Goal: Task Accomplishment & Management: Complete application form

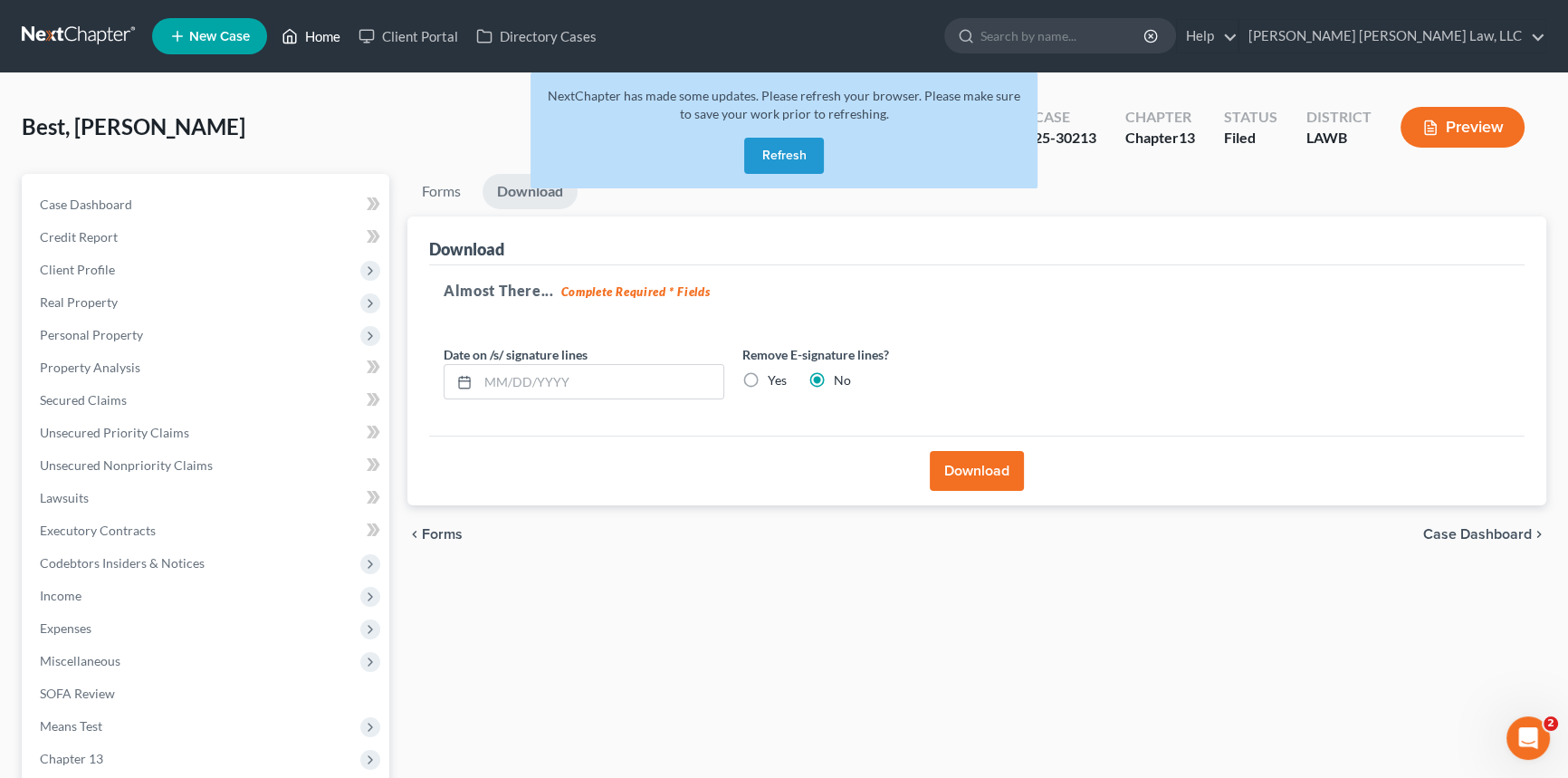
click at [305, 35] on link "Home" at bounding box center [310, 35] width 77 height 32
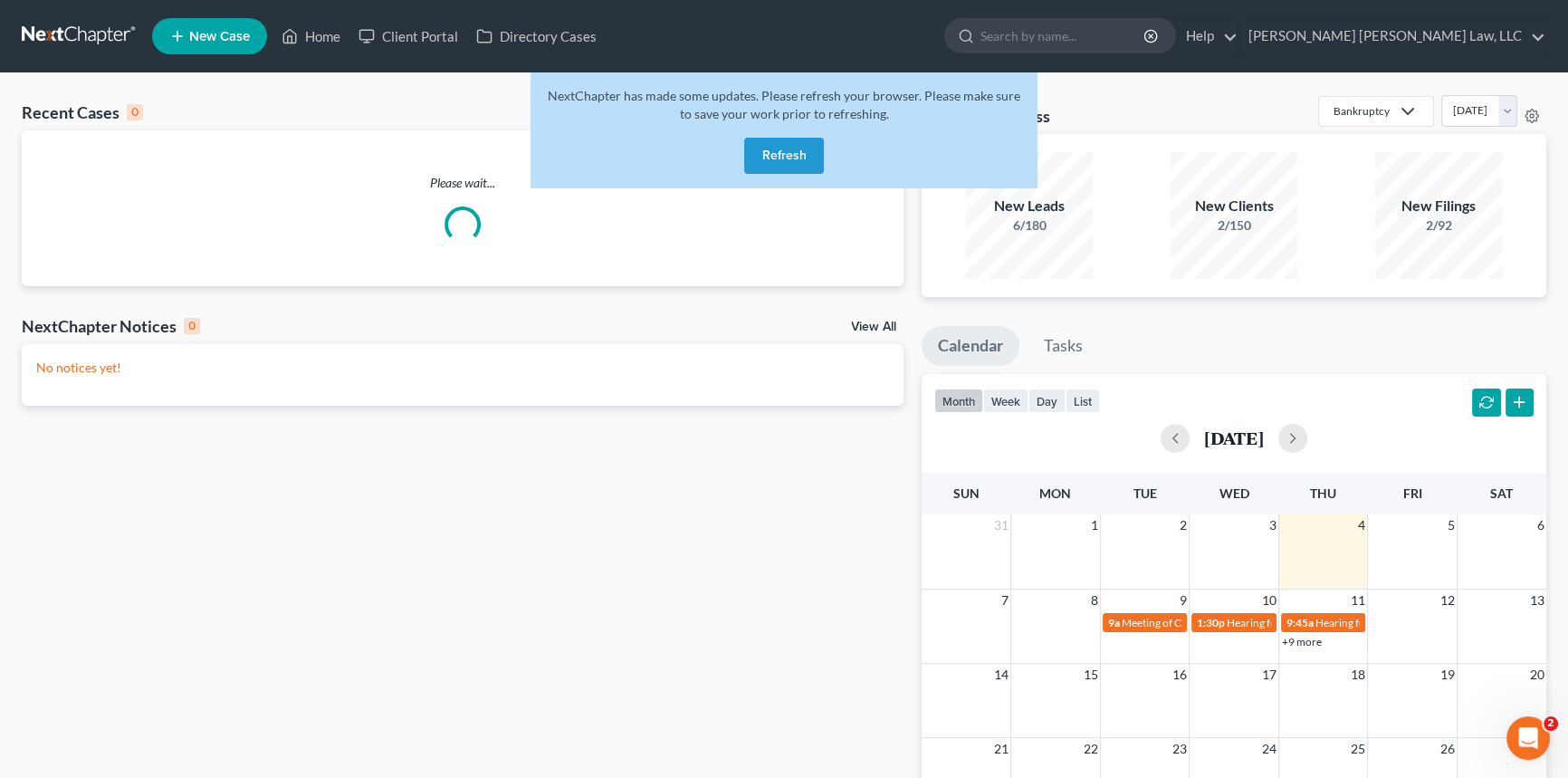
click at [780, 156] on button "Refresh" at bounding box center [784, 155] width 80 height 36
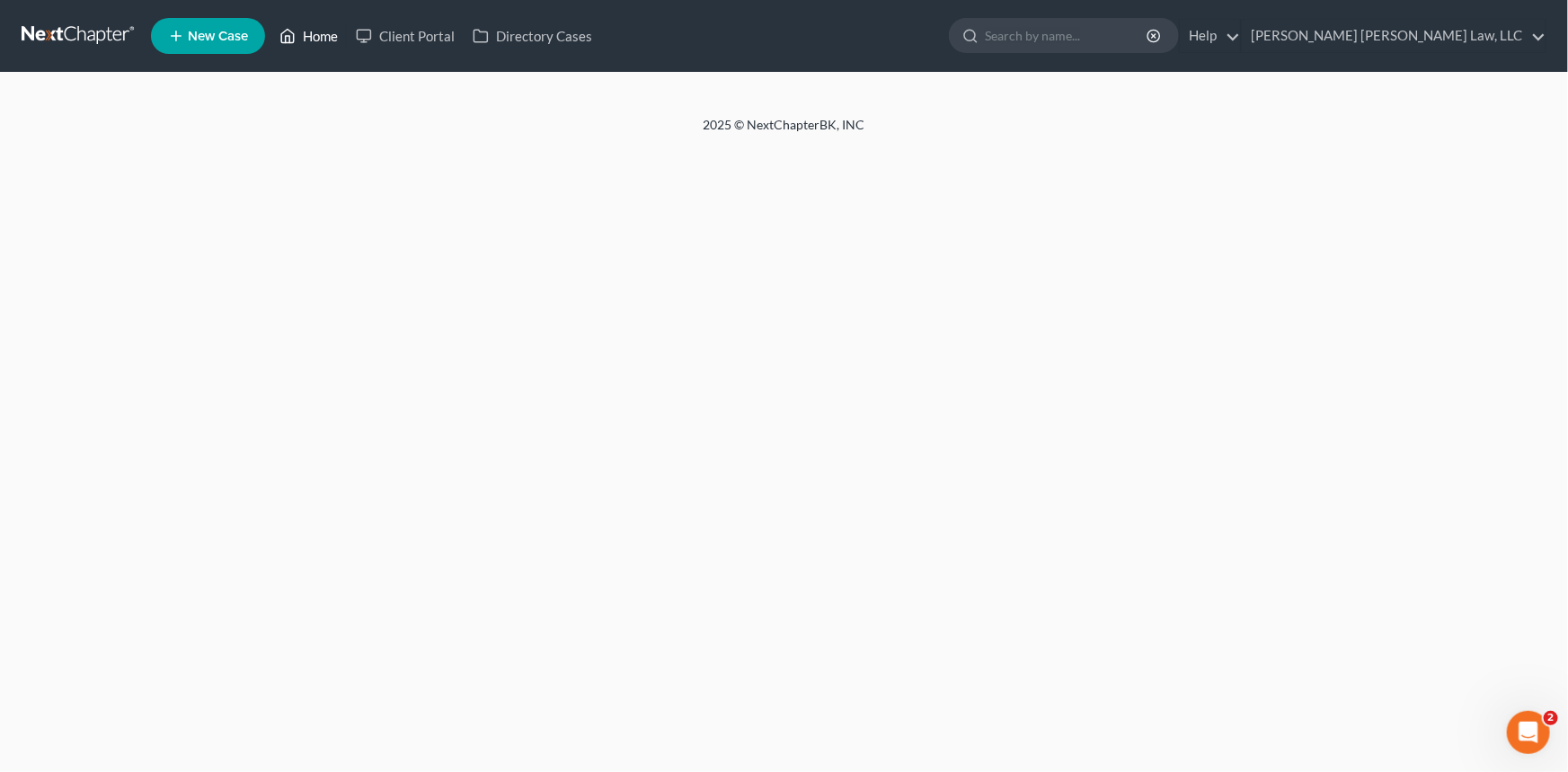
click at [315, 32] on link "Home" at bounding box center [308, 35] width 77 height 32
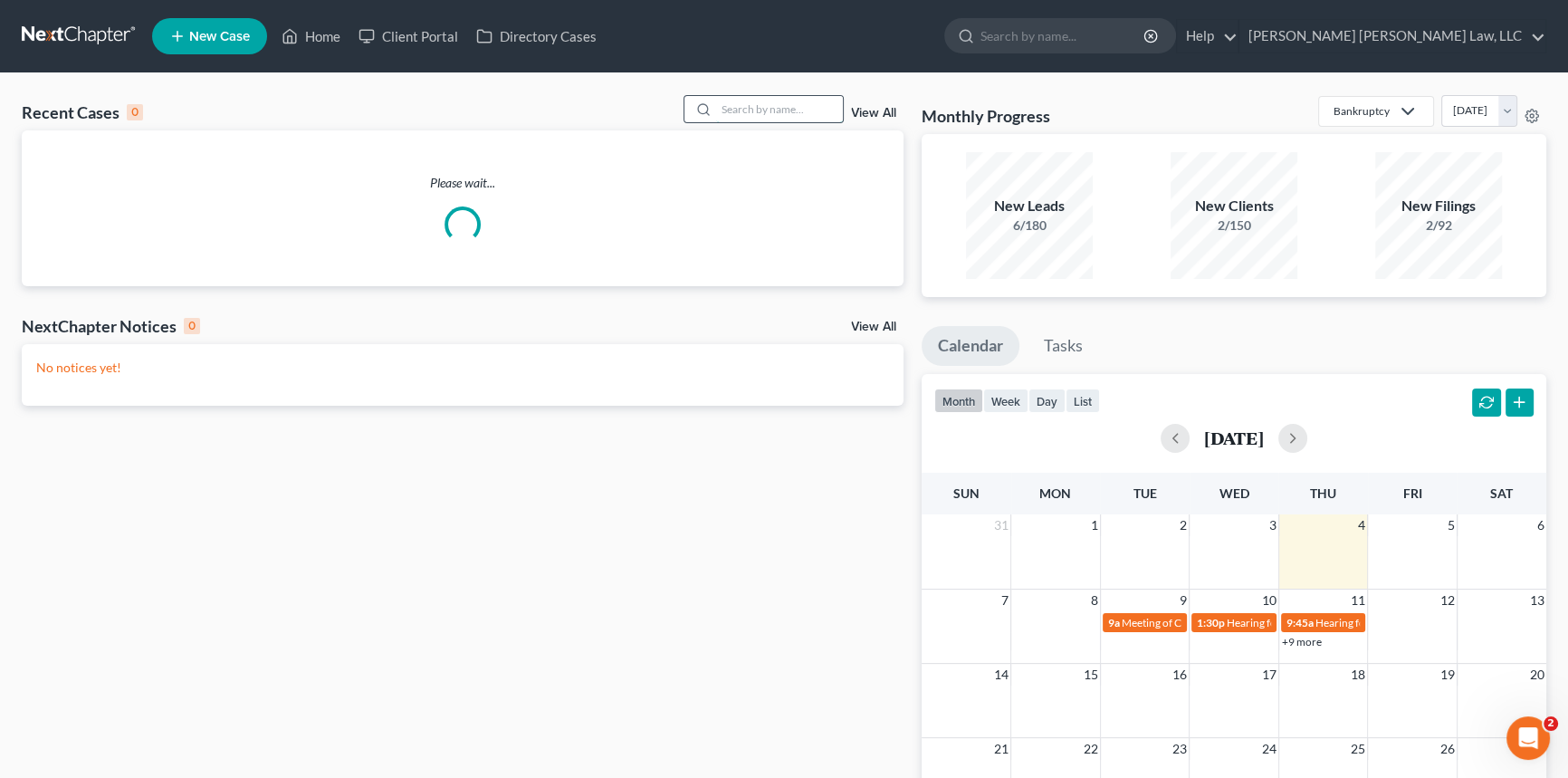
click at [716, 104] on input "search" at bounding box center [779, 108] width 127 height 26
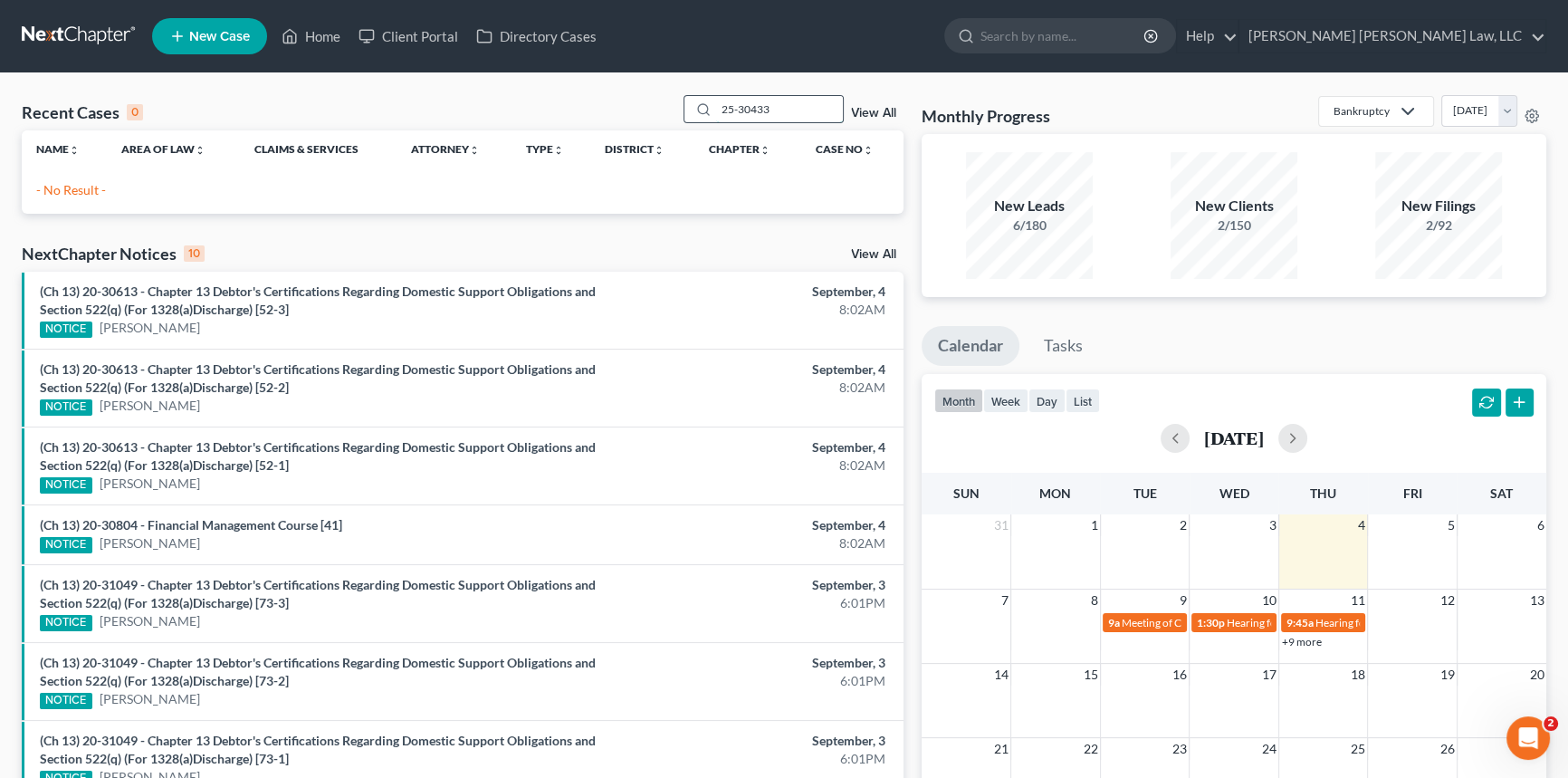
type input "25-30433"
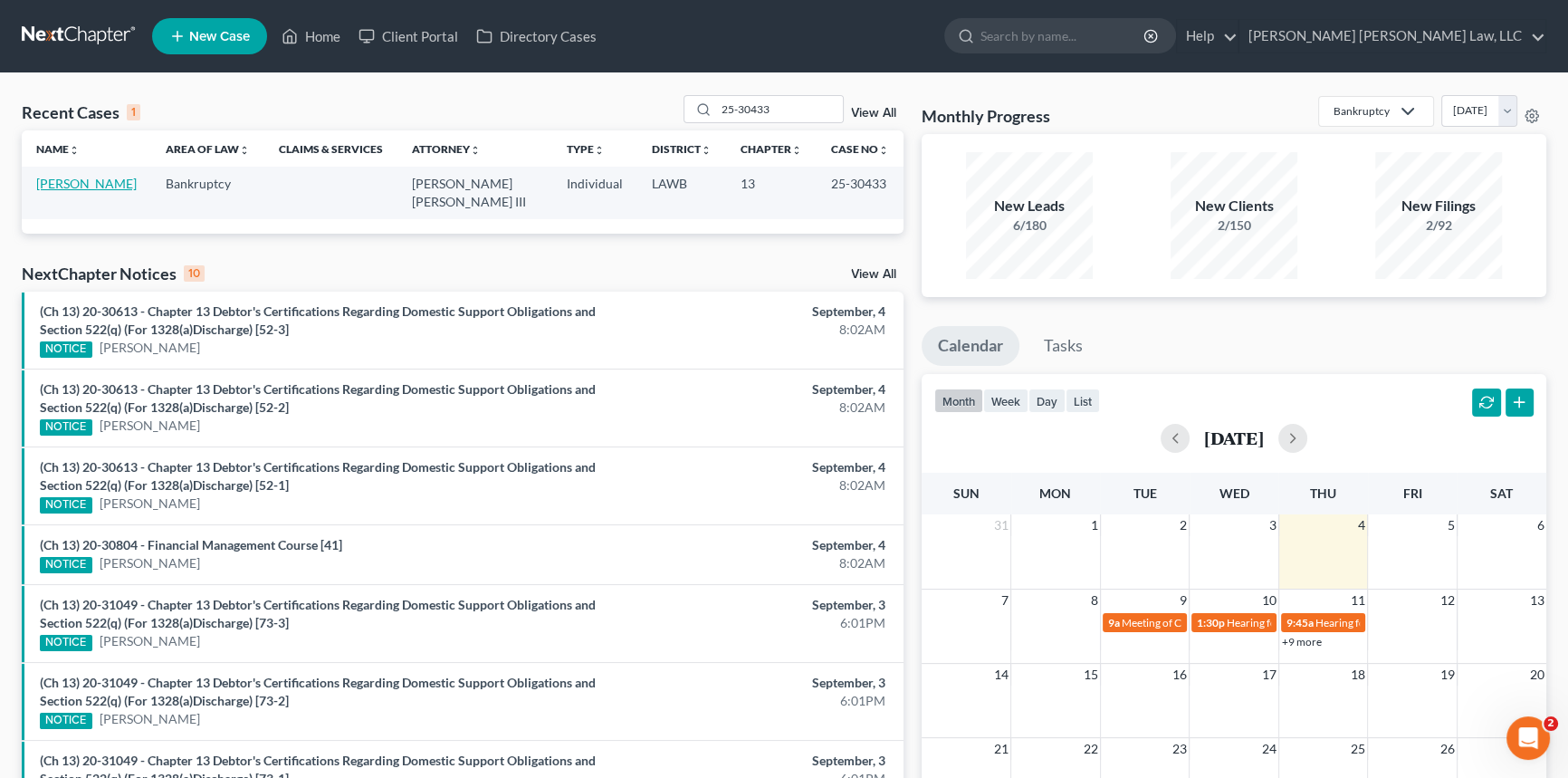
click at [82, 182] on link "[PERSON_NAME]" at bounding box center [86, 184] width 101 height 16
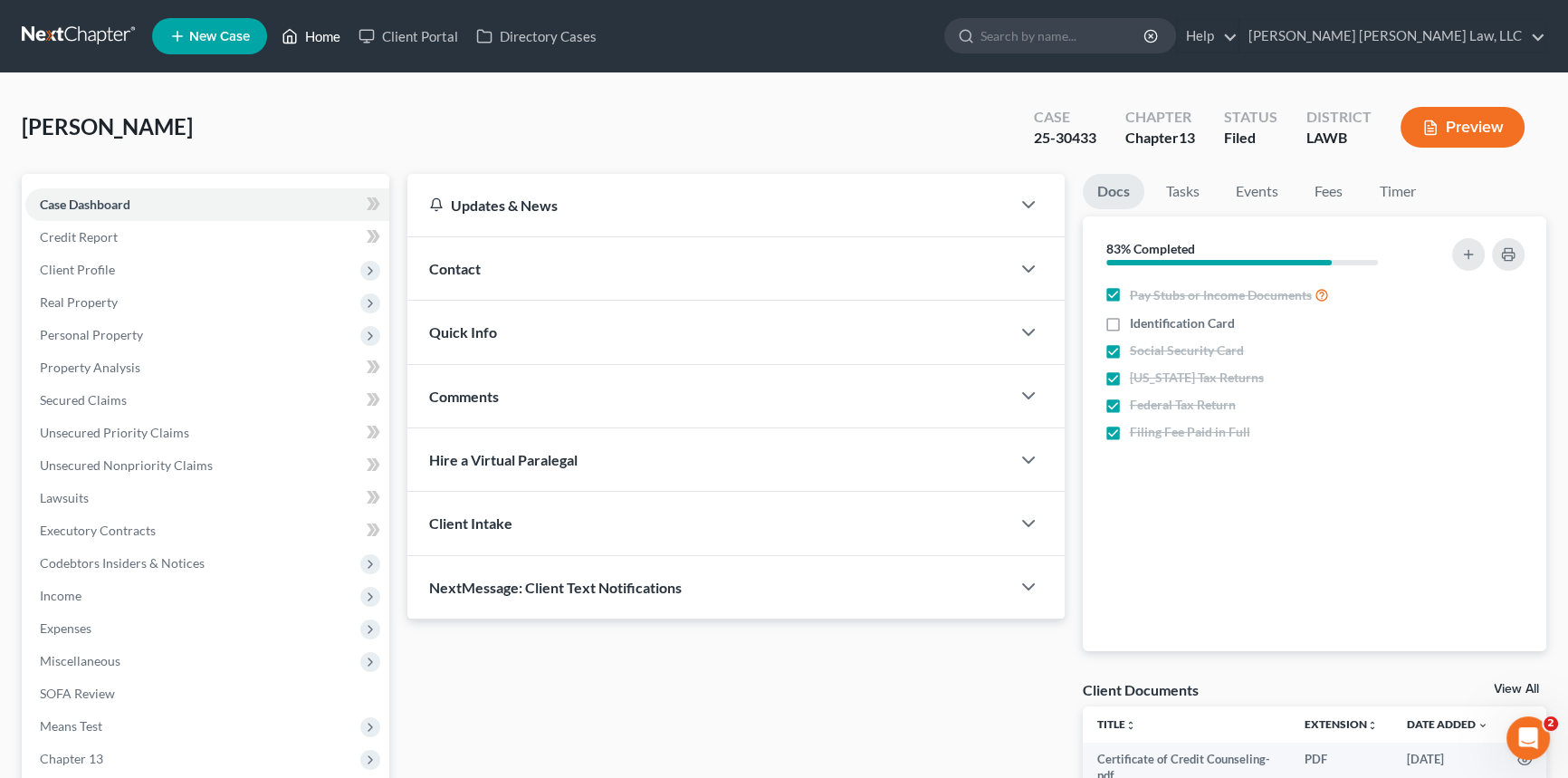
click at [309, 32] on link "Home" at bounding box center [310, 35] width 77 height 32
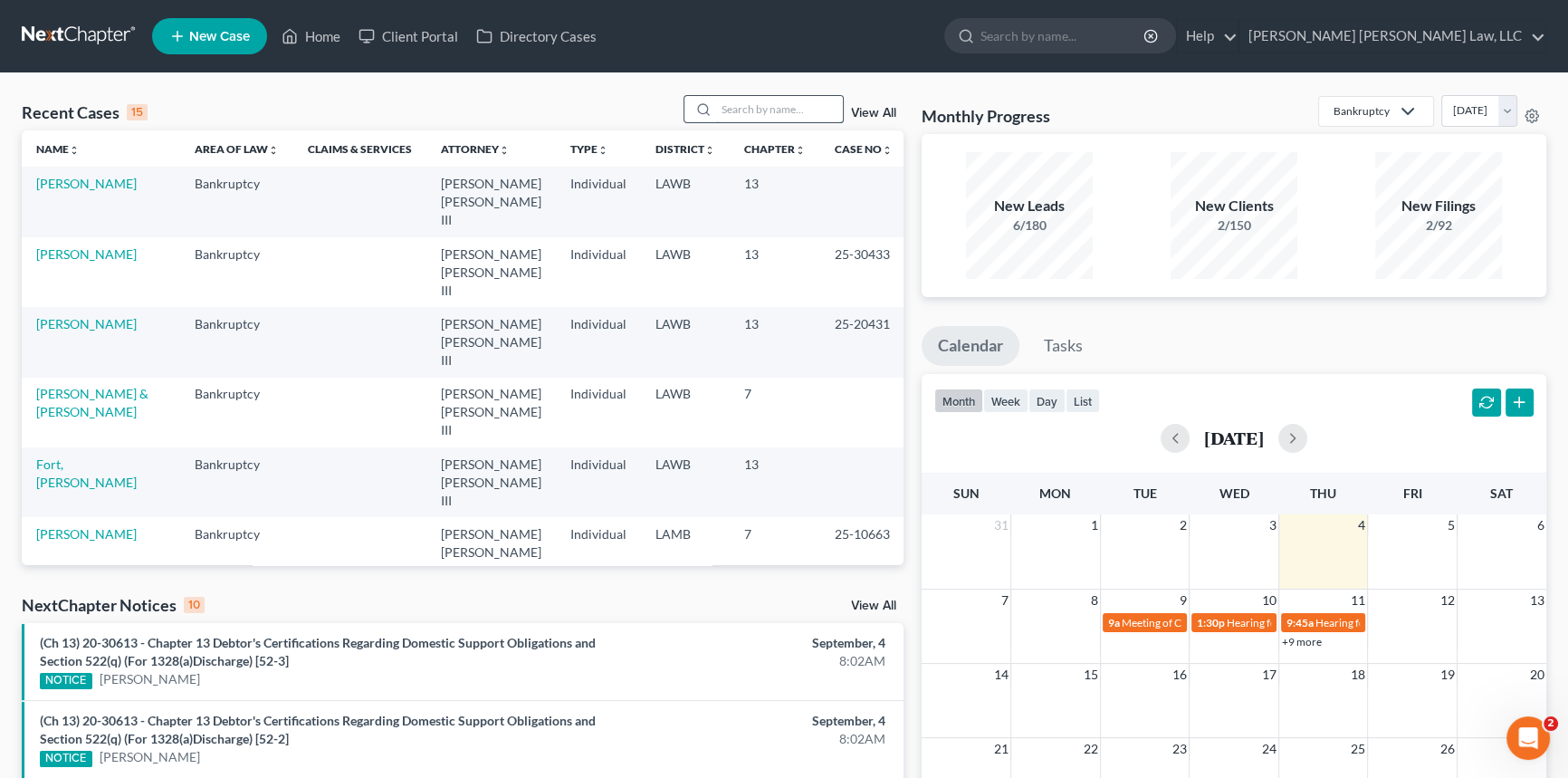
click at [737, 118] on input "search" at bounding box center [779, 108] width 127 height 26
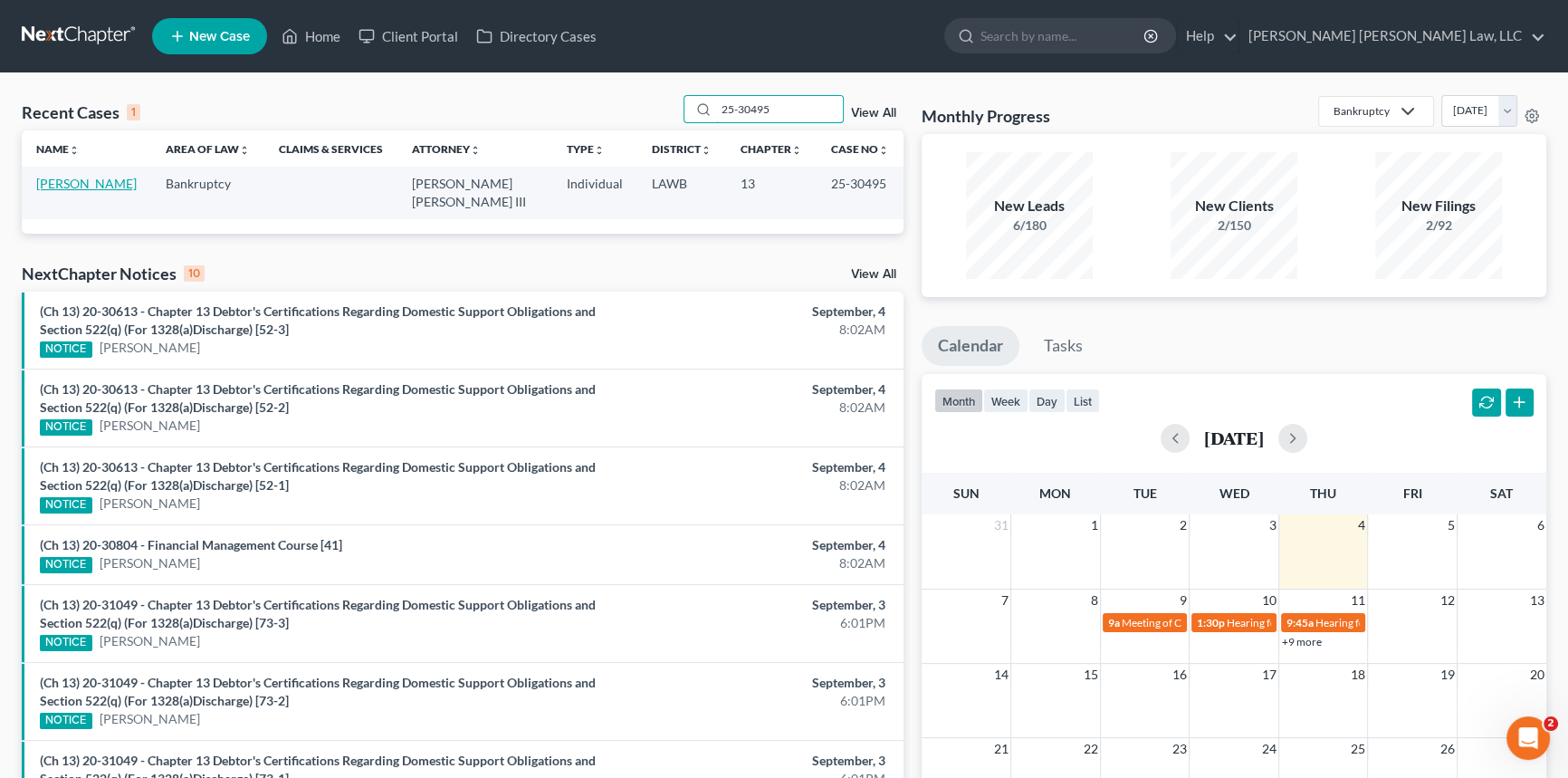
type input "25-30495"
click at [63, 181] on link "[PERSON_NAME]" at bounding box center [86, 184] width 101 height 16
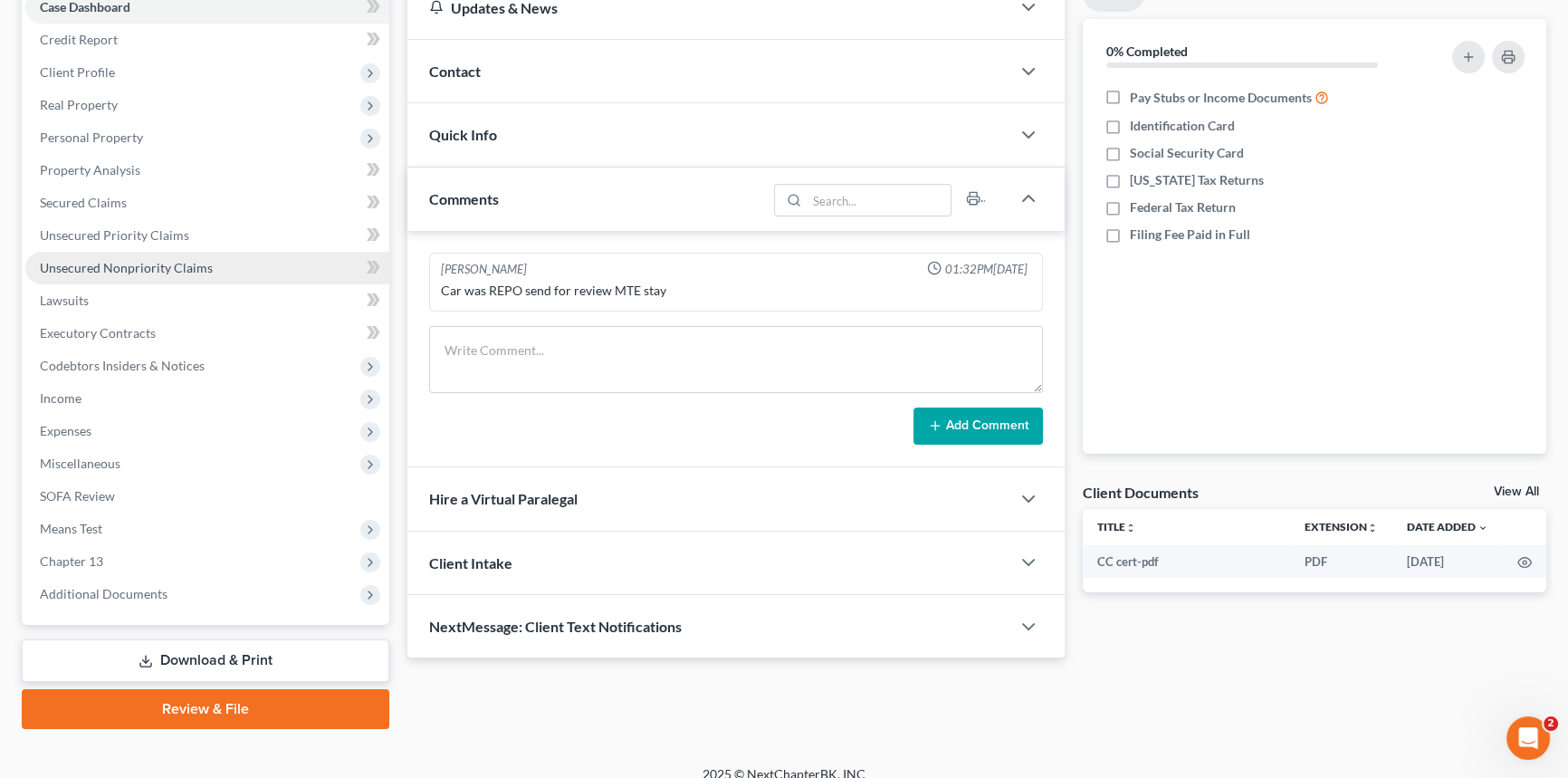
scroll to position [215, 0]
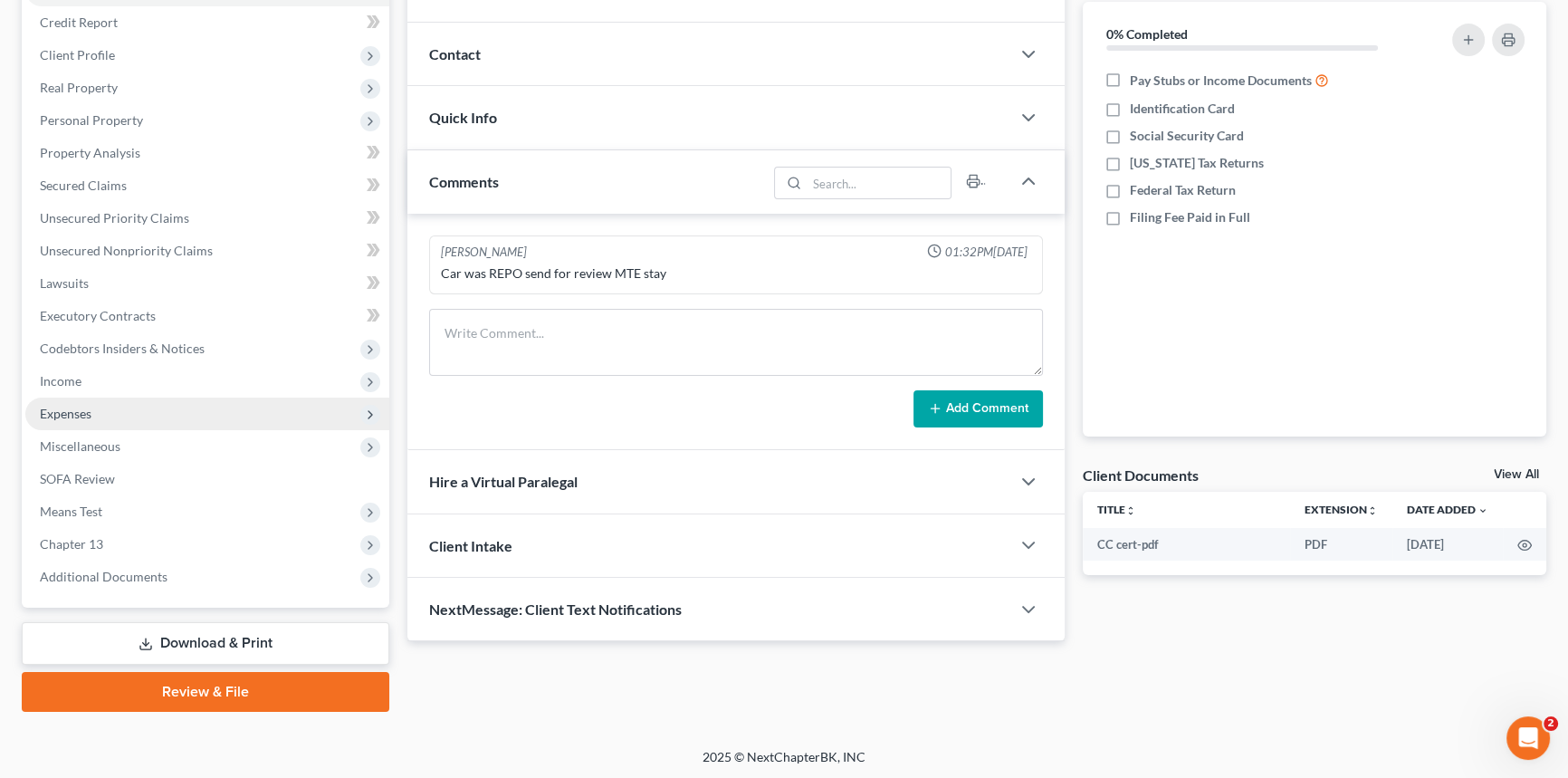
click at [146, 405] on span "Expenses" at bounding box center [207, 413] width 364 height 32
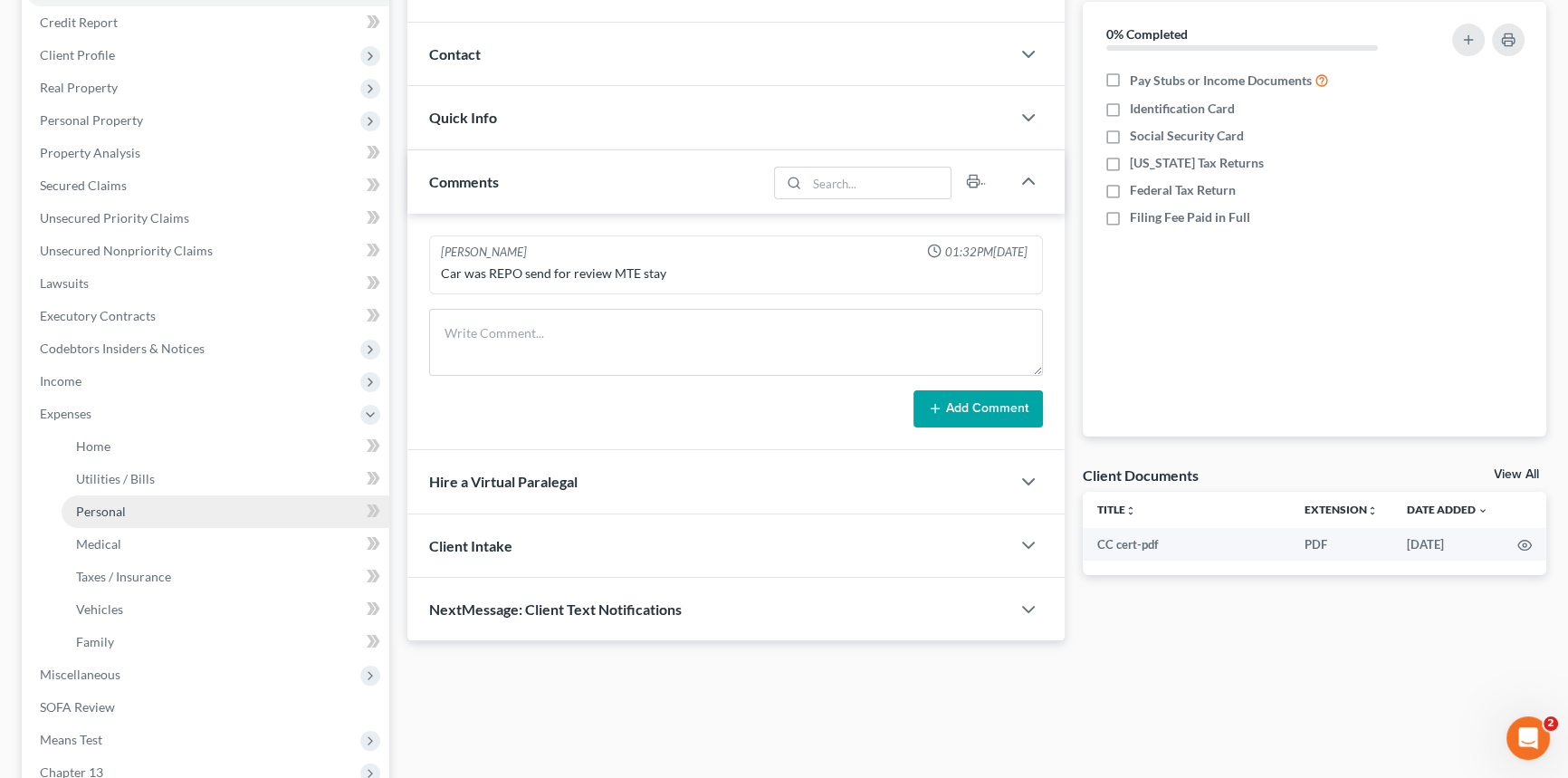
click at [144, 502] on link "Personal" at bounding box center [226, 511] width 328 height 32
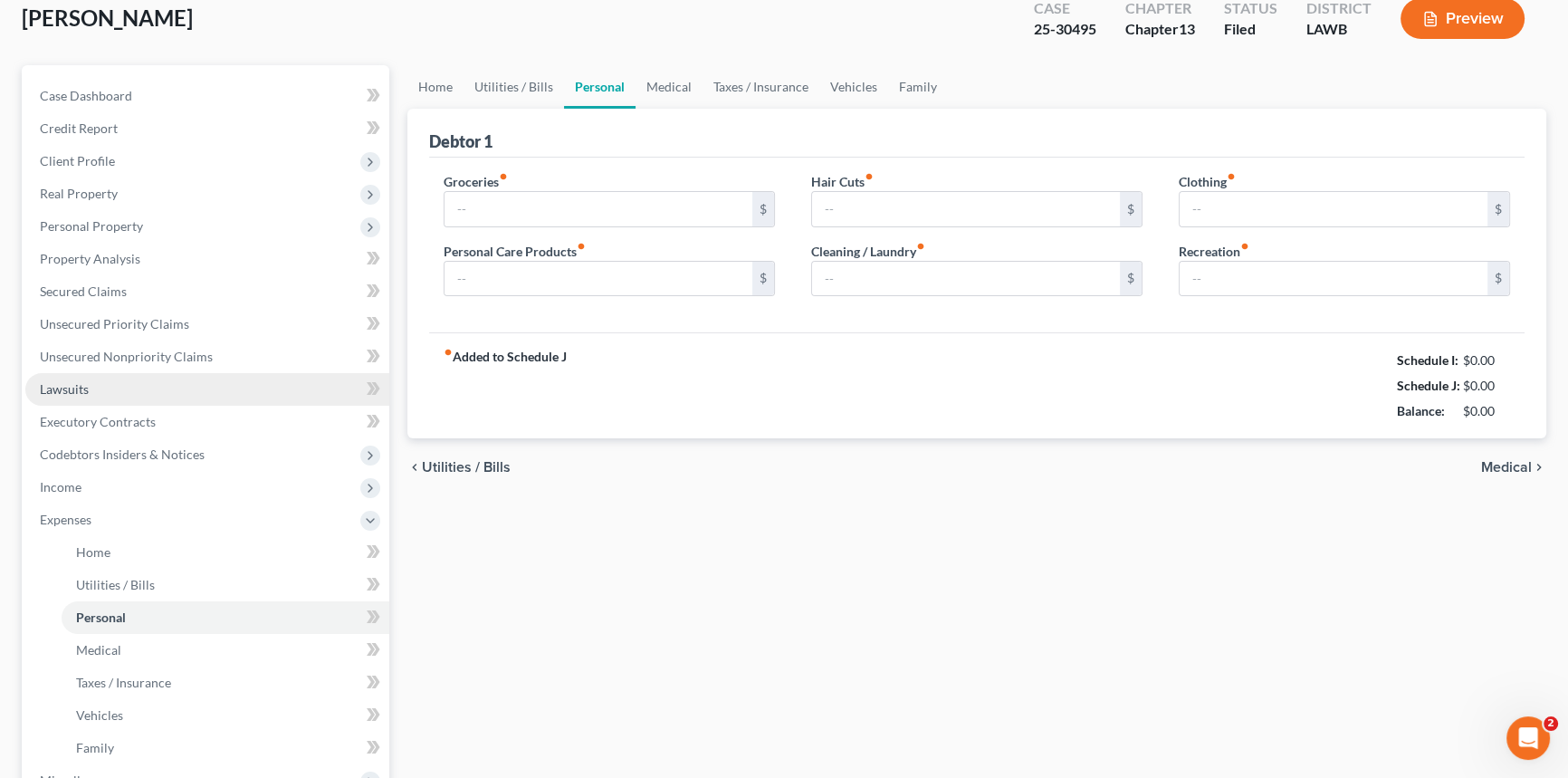
type input "235.00"
type input "30.00"
type input "0.00"
type input "20.00"
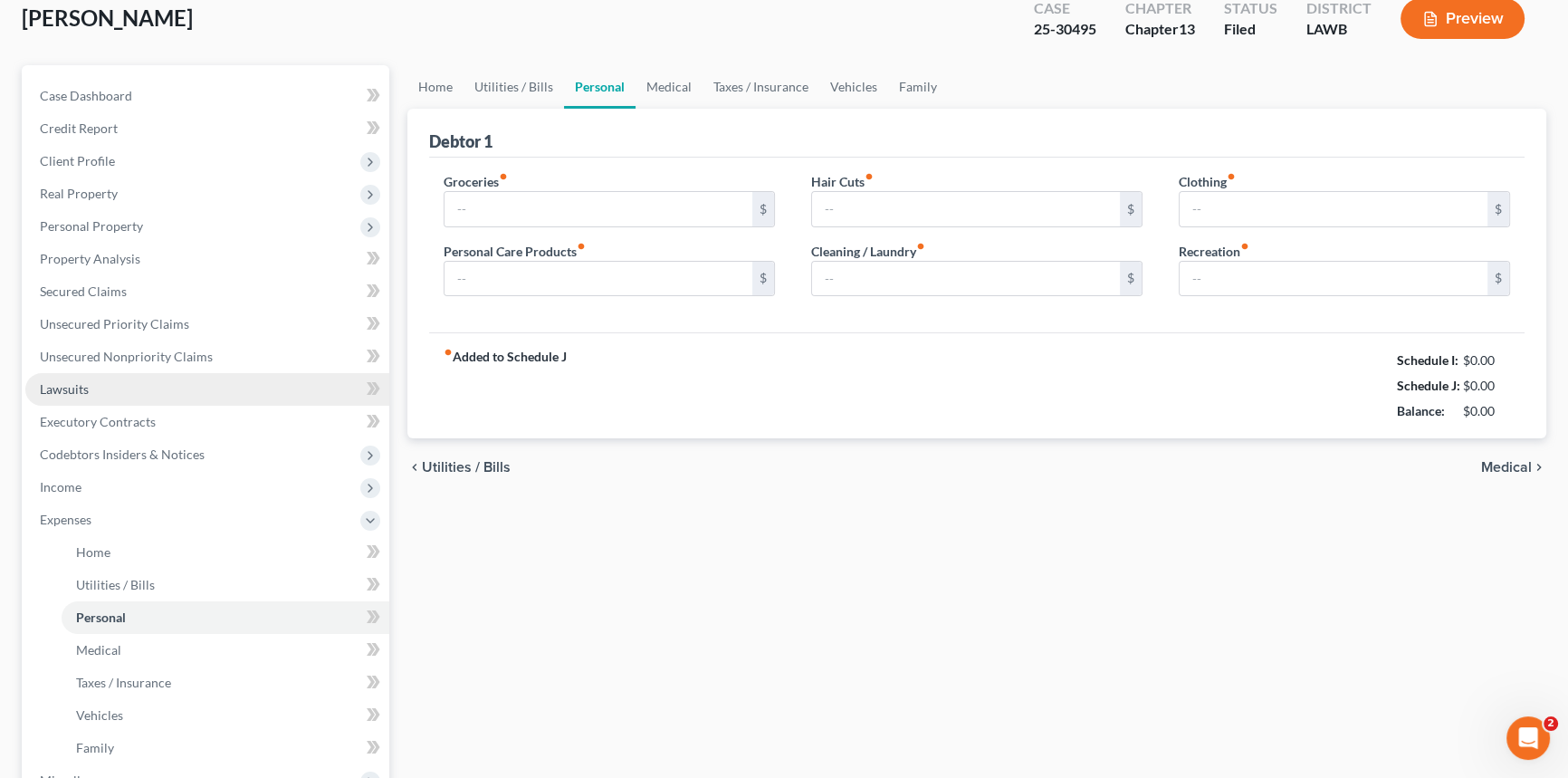
type input "0.00"
